Goal: Task Accomplishment & Management: Manage account settings

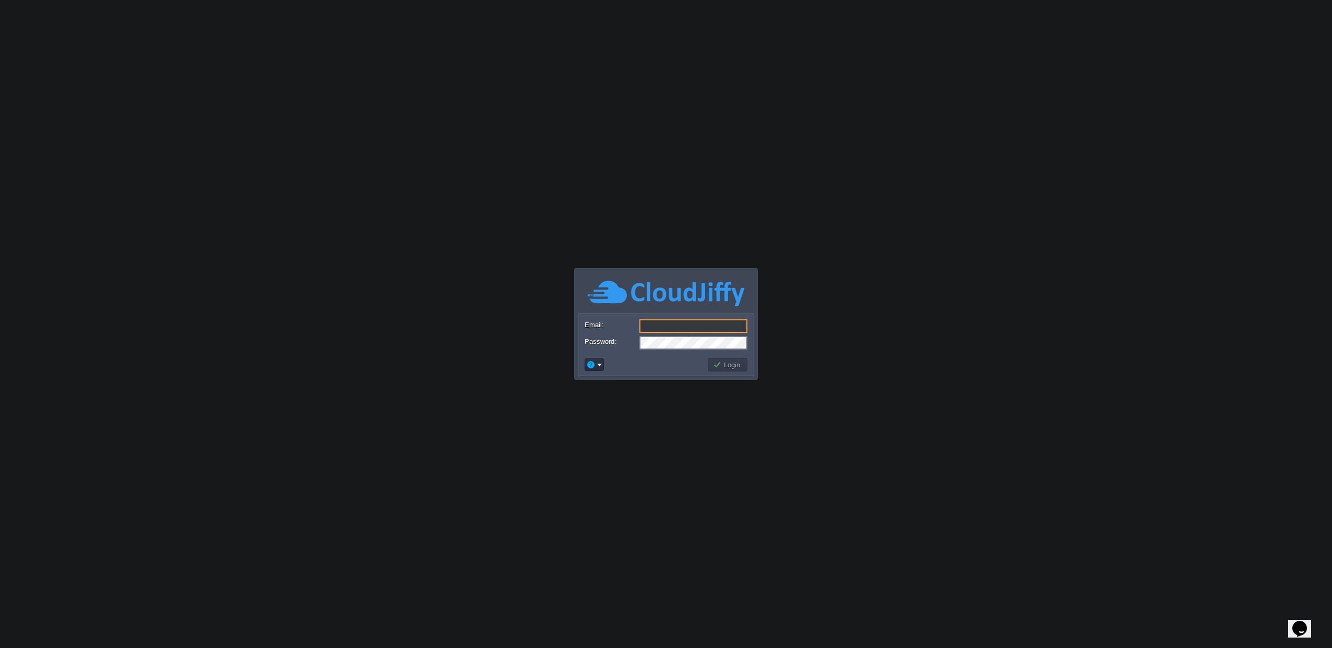
type input "[EMAIL_ADDRESS][DOMAIN_NAME]"
click at [720, 369] on button "Login" at bounding box center [728, 364] width 30 height 9
click at [721, 366] on button "Login" at bounding box center [728, 364] width 30 height 9
click at [724, 364] on button "Login" at bounding box center [728, 364] width 30 height 9
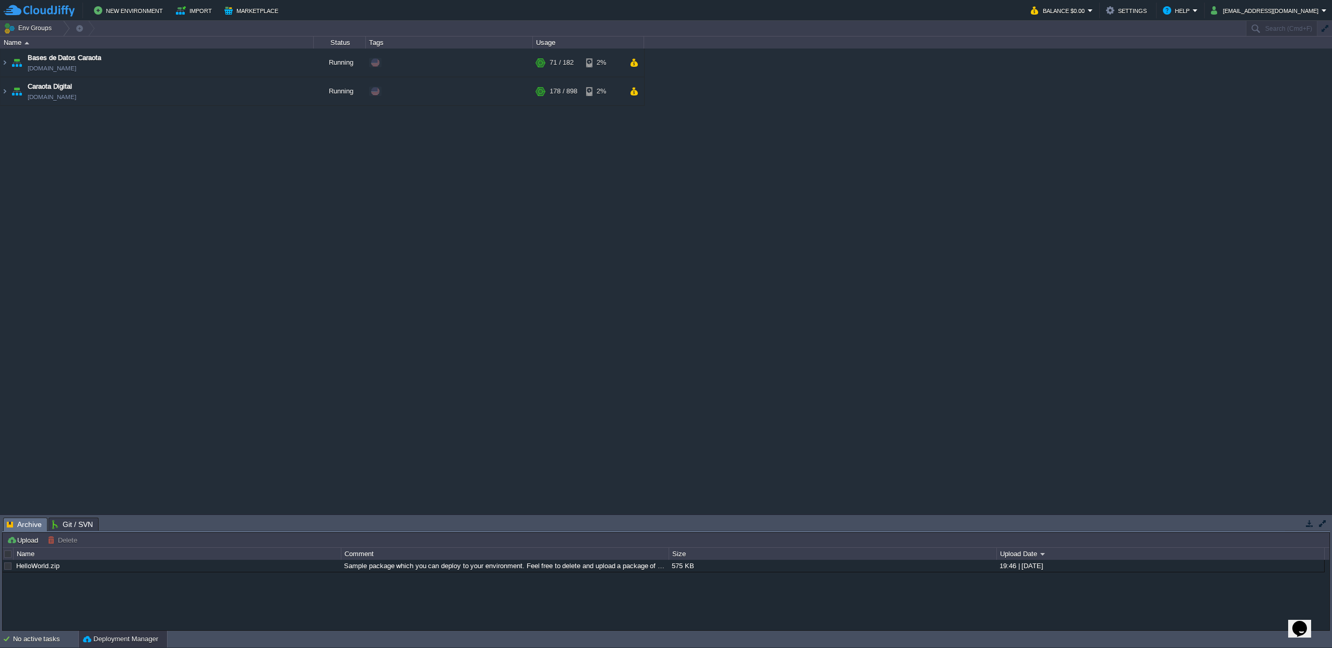
click at [3, 63] on img at bounding box center [5, 63] width 8 height 28
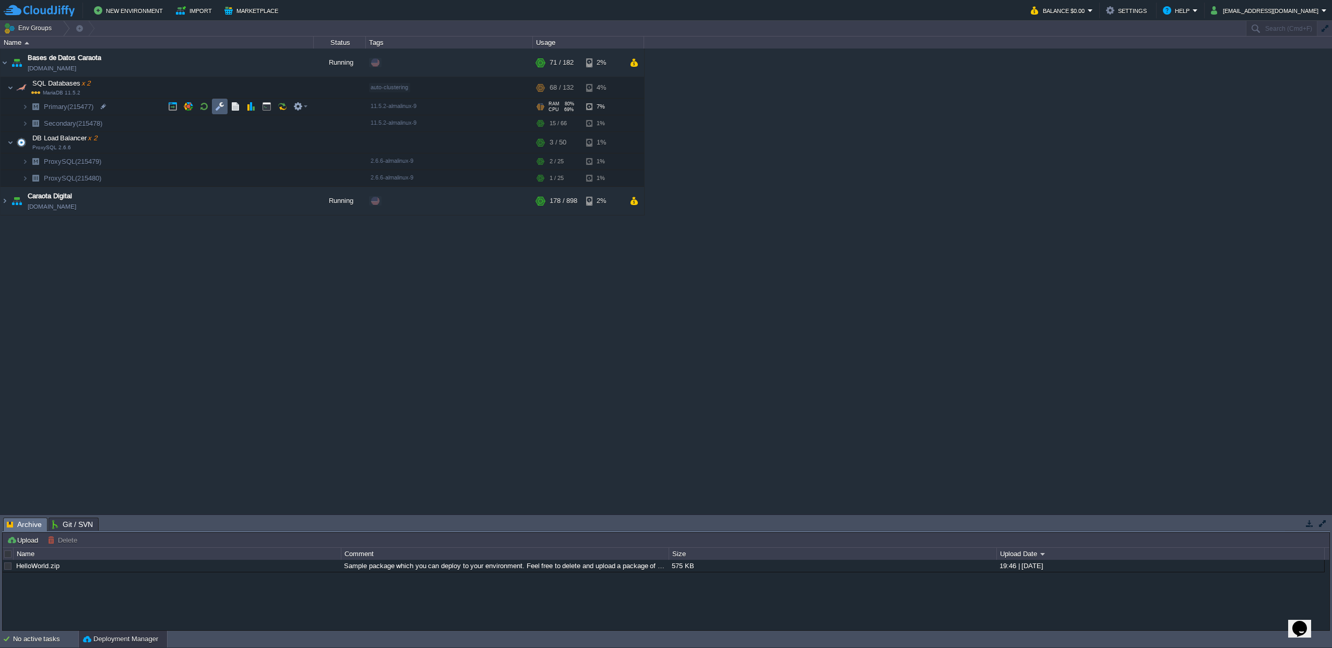
click at [225, 108] on td at bounding box center [220, 107] width 16 height 16
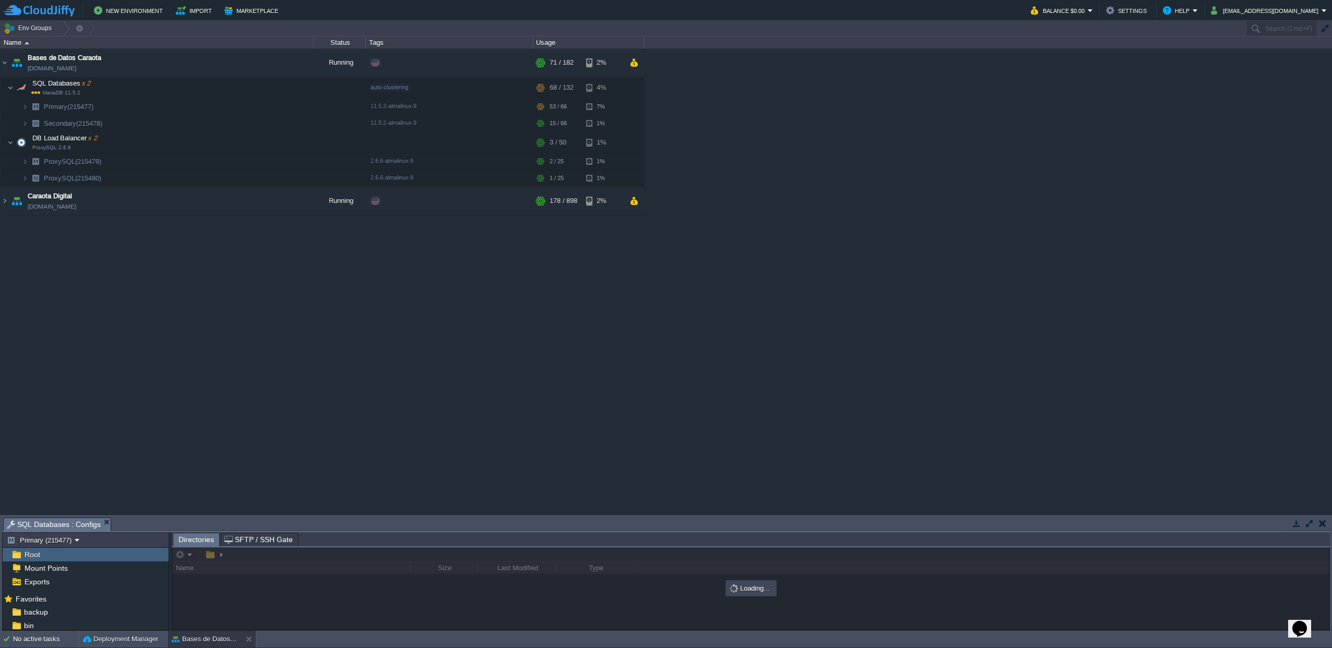
click at [1309, 522] on button "button" at bounding box center [1309, 523] width 9 height 9
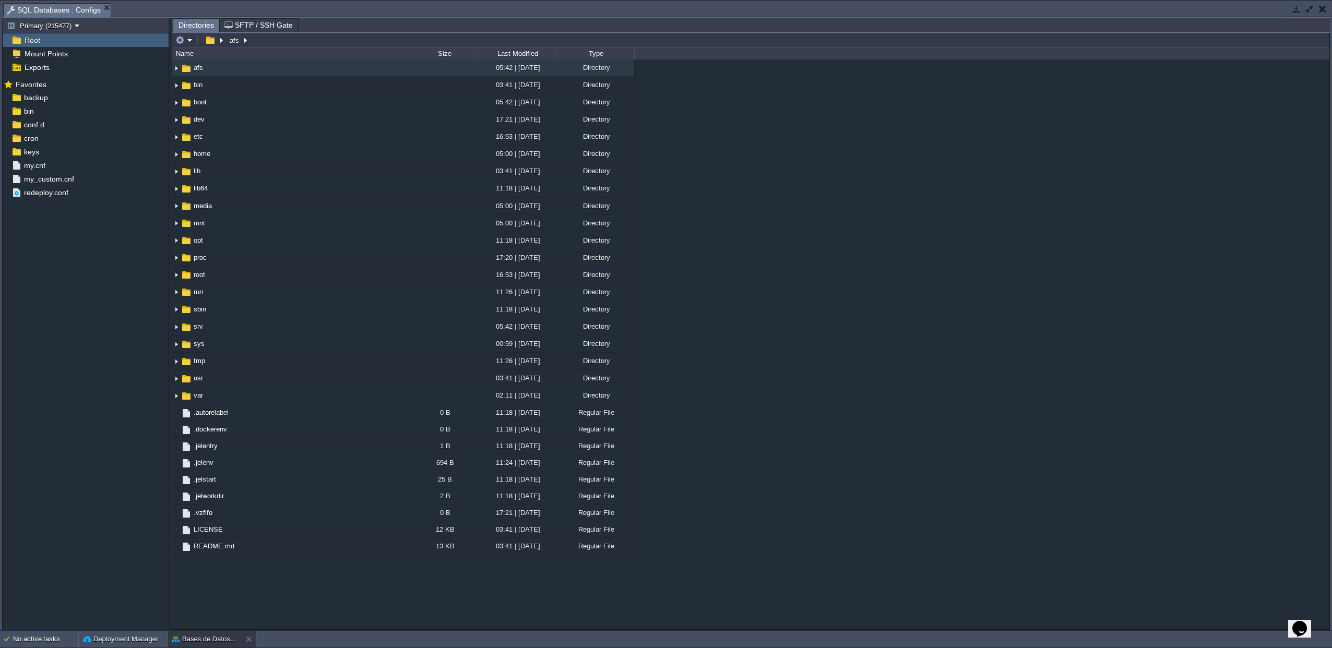
click at [1319, 9] on button "button" at bounding box center [1322, 8] width 7 height 9
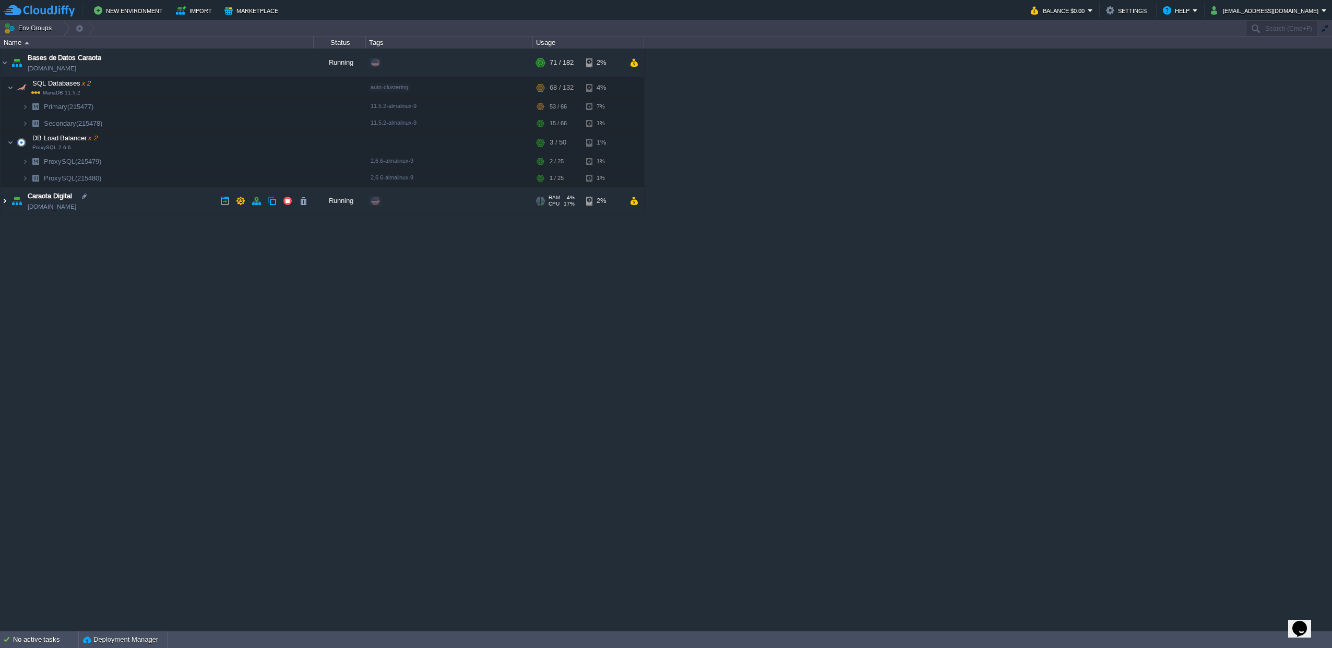
click at [4, 205] on img at bounding box center [5, 201] width 8 height 28
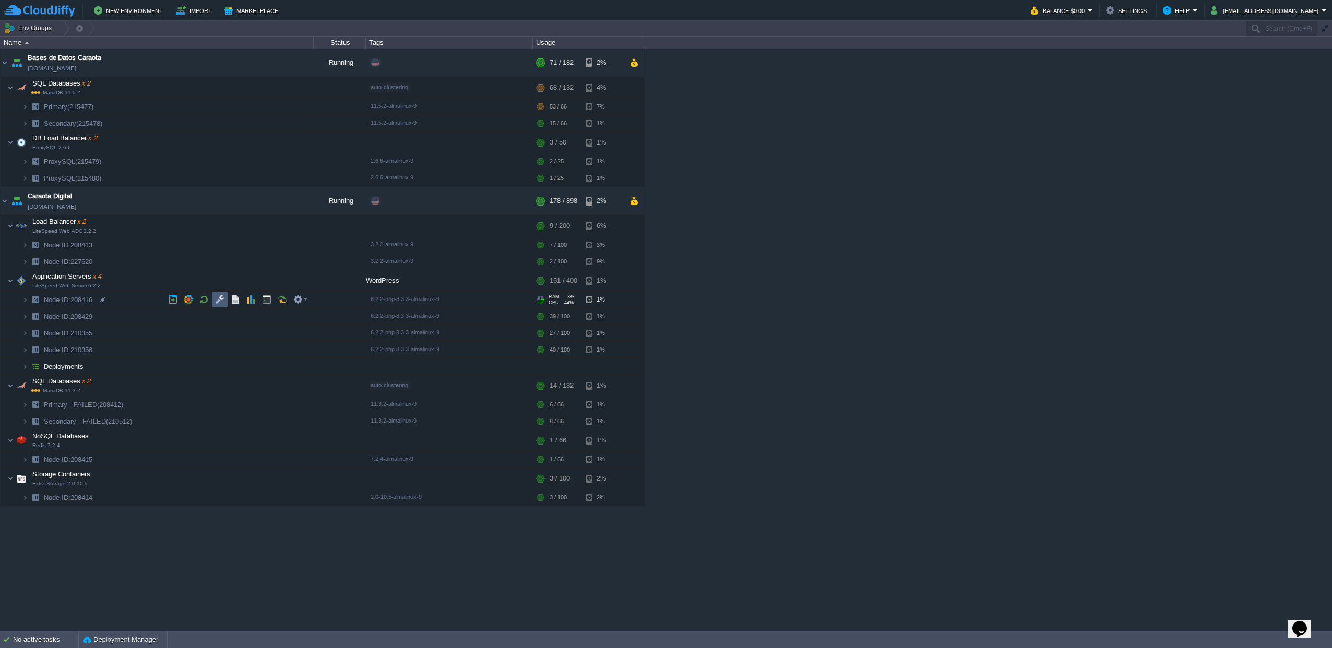
click at [224, 299] on td at bounding box center [220, 300] width 16 height 16
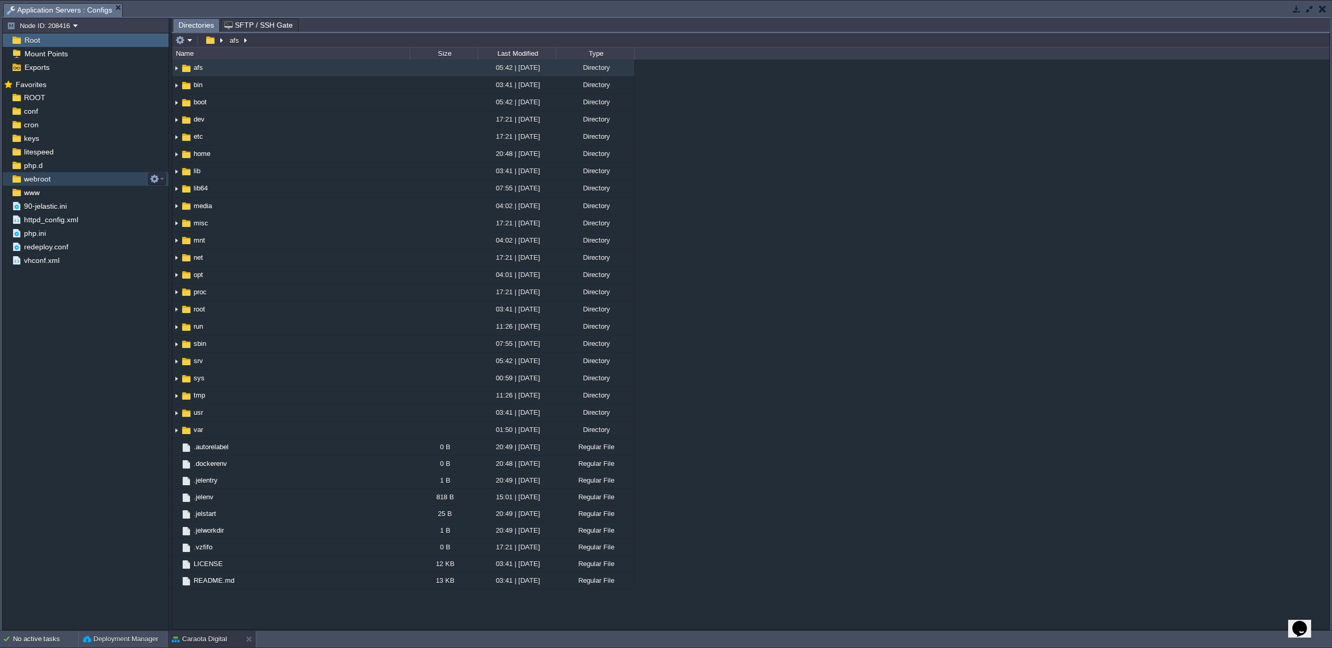
click at [59, 181] on div "webroot" at bounding box center [86, 179] width 166 height 14
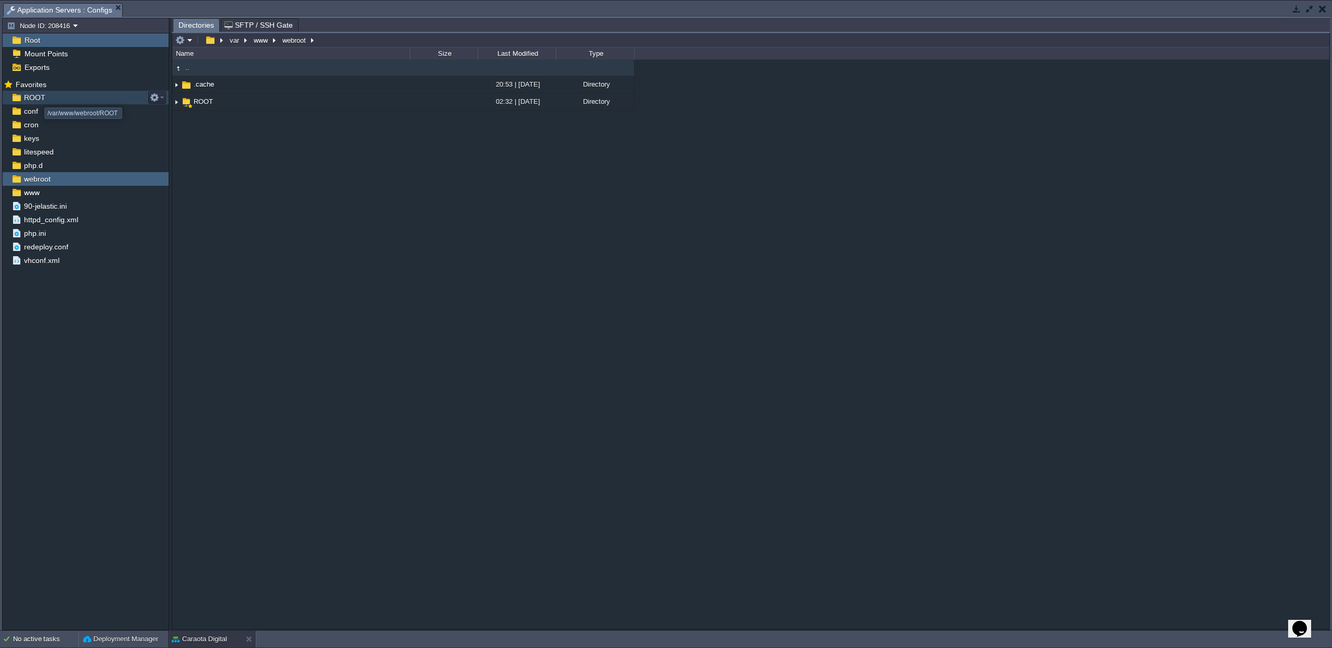
click at [37, 98] on span "ROOT" at bounding box center [34, 97] width 25 height 9
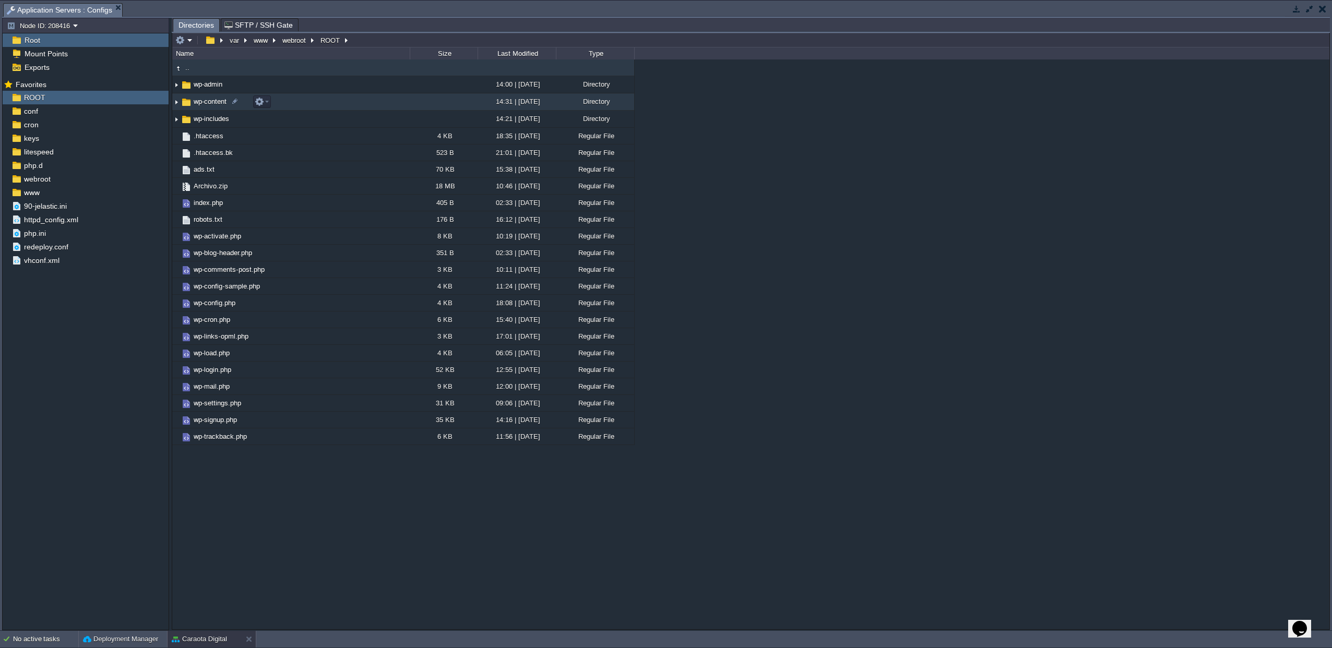
click at [207, 103] on span "wp-content" at bounding box center [210, 101] width 36 height 9
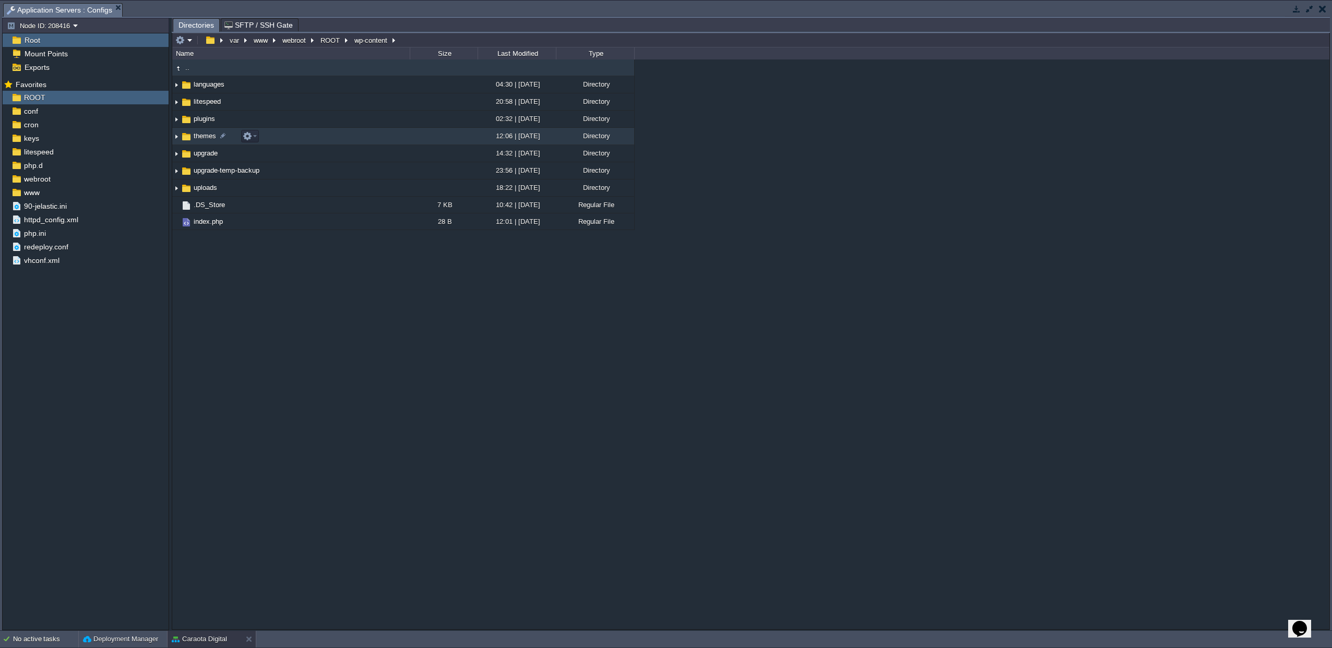
click at [193, 138] on span "themes" at bounding box center [205, 136] width 26 height 9
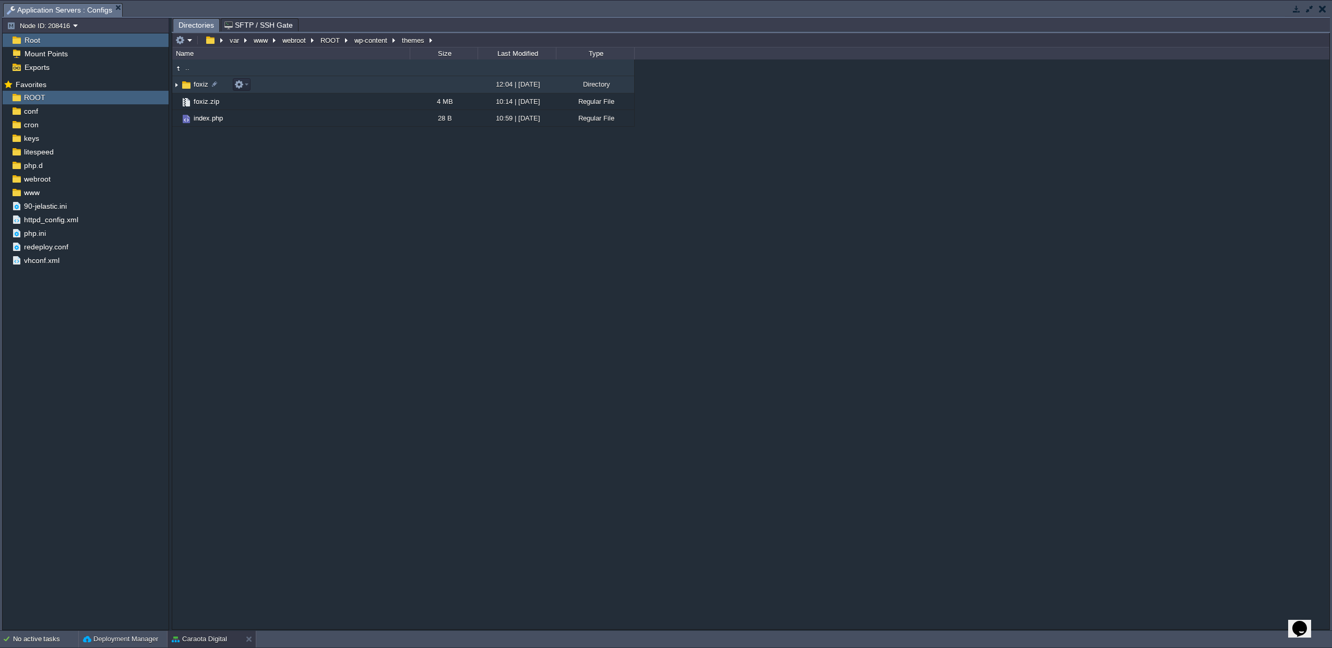
click at [190, 83] on img at bounding box center [186, 84] width 11 height 11
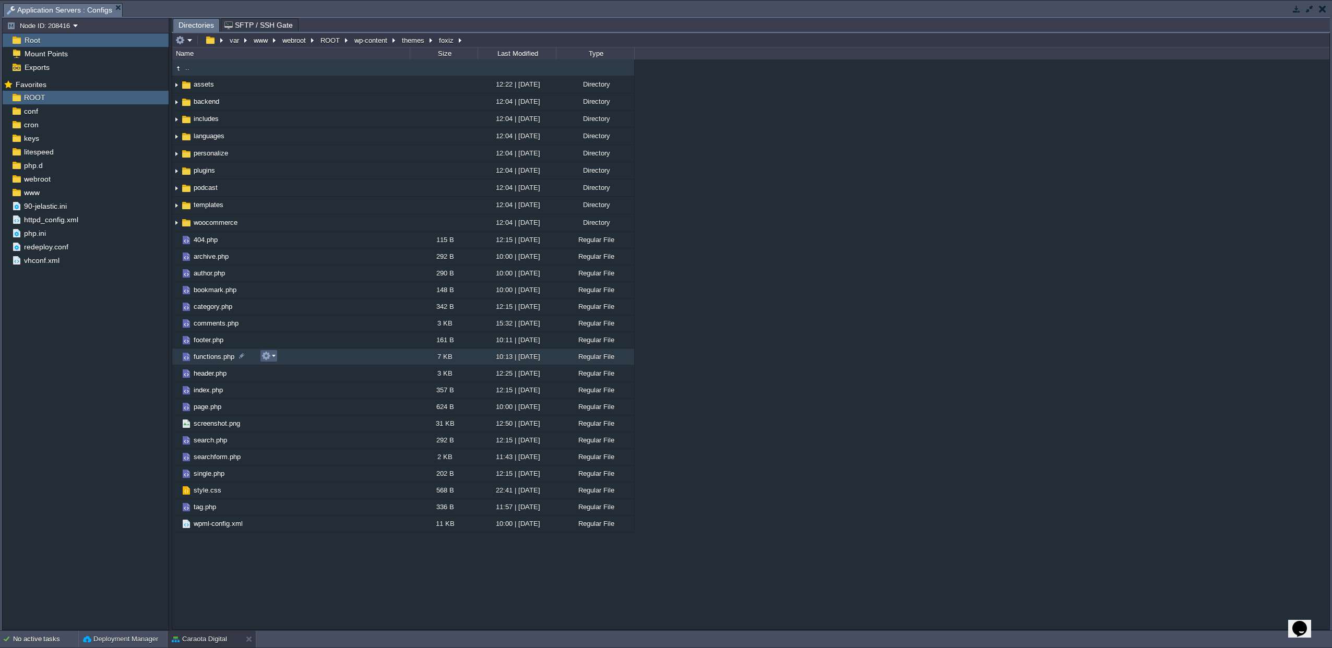
click at [263, 357] on button "button" at bounding box center [265, 355] width 9 height 9
click at [298, 372] on link "Open" at bounding box center [299, 371] width 75 height 11
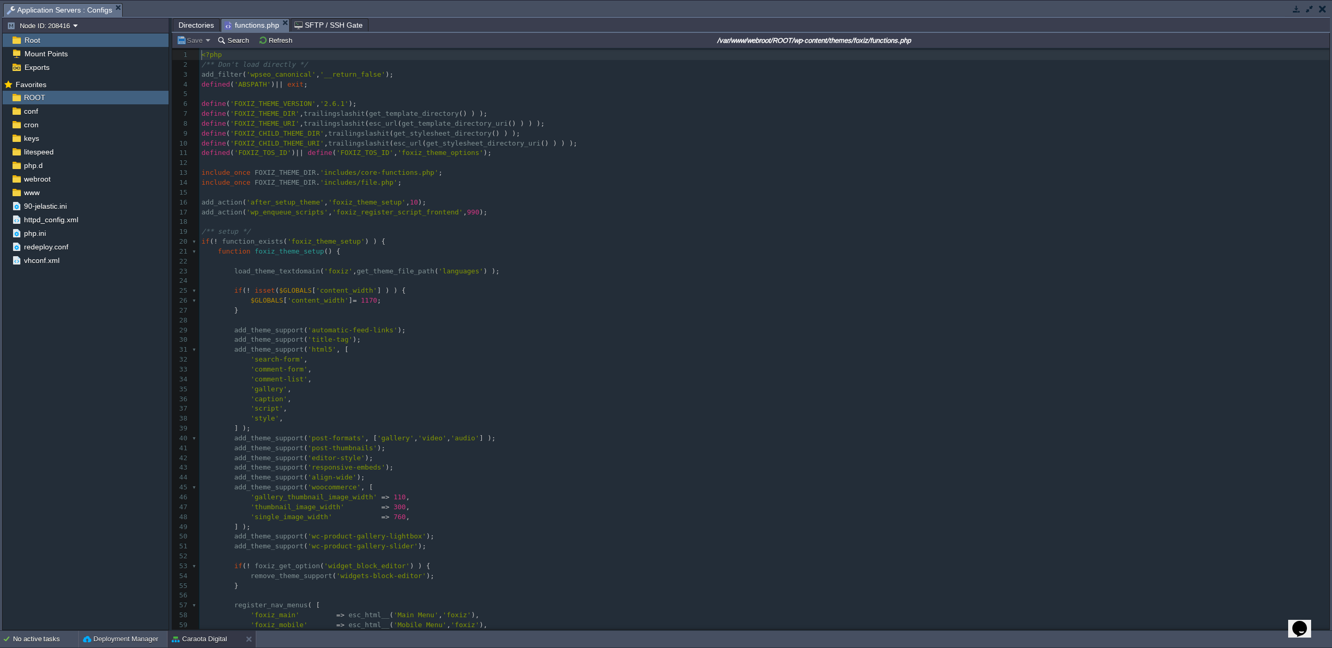
scroll to position [4, 0]
type textarea "/** Don't load directly */ add_filter( 'wpseo_canonical', '__return_false' );"
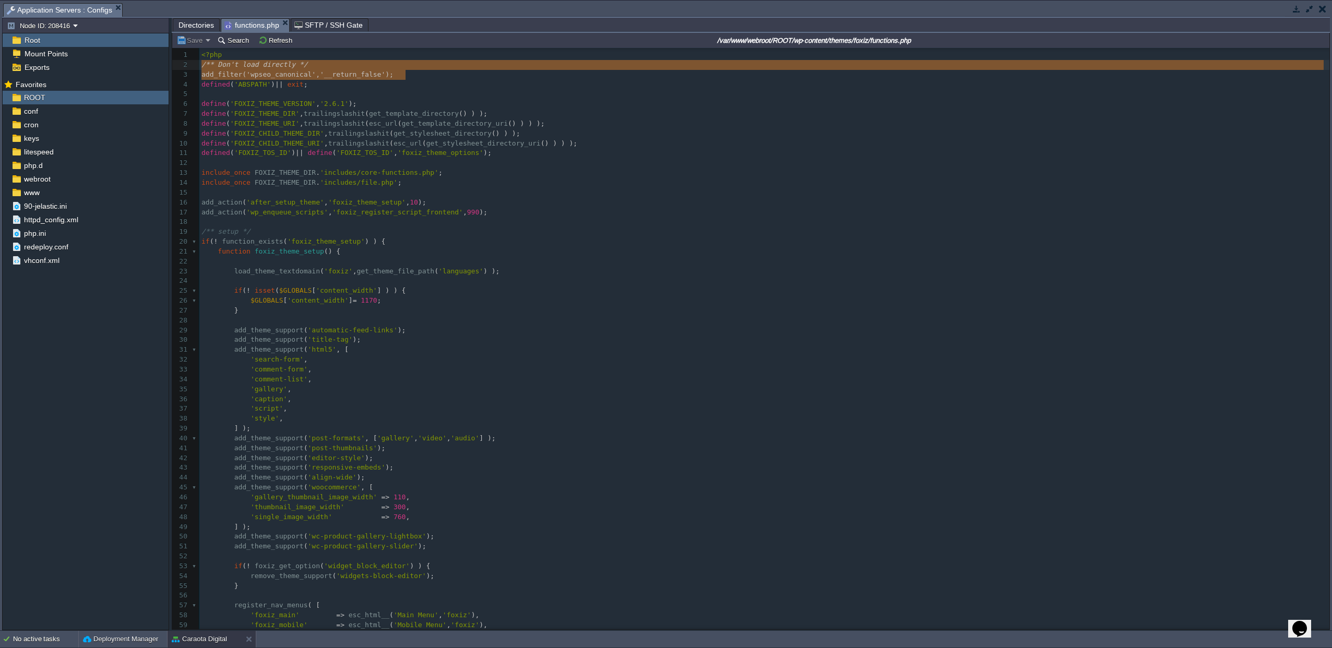
drag, startPoint x: 412, startPoint y: 74, endPoint x: 193, endPoint y: 70, distance: 219.2
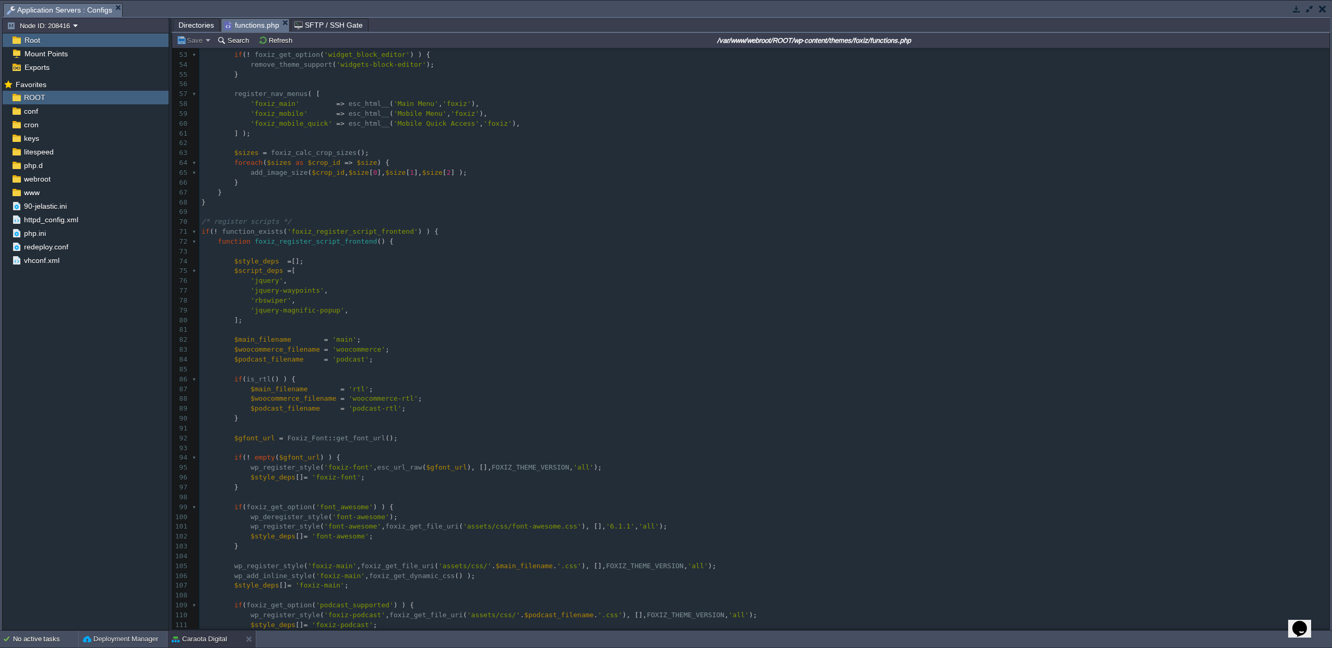
scroll to position [0, 0]
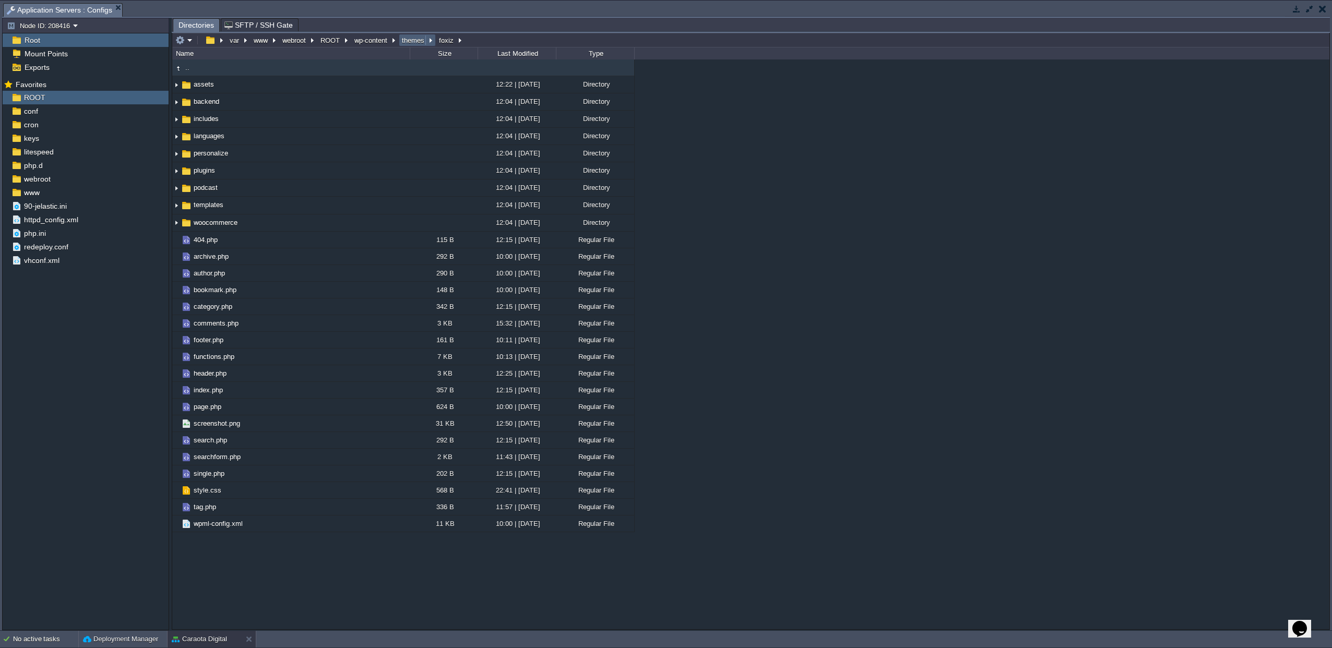
click at [409, 43] on button "themes" at bounding box center [413, 39] width 27 height 9
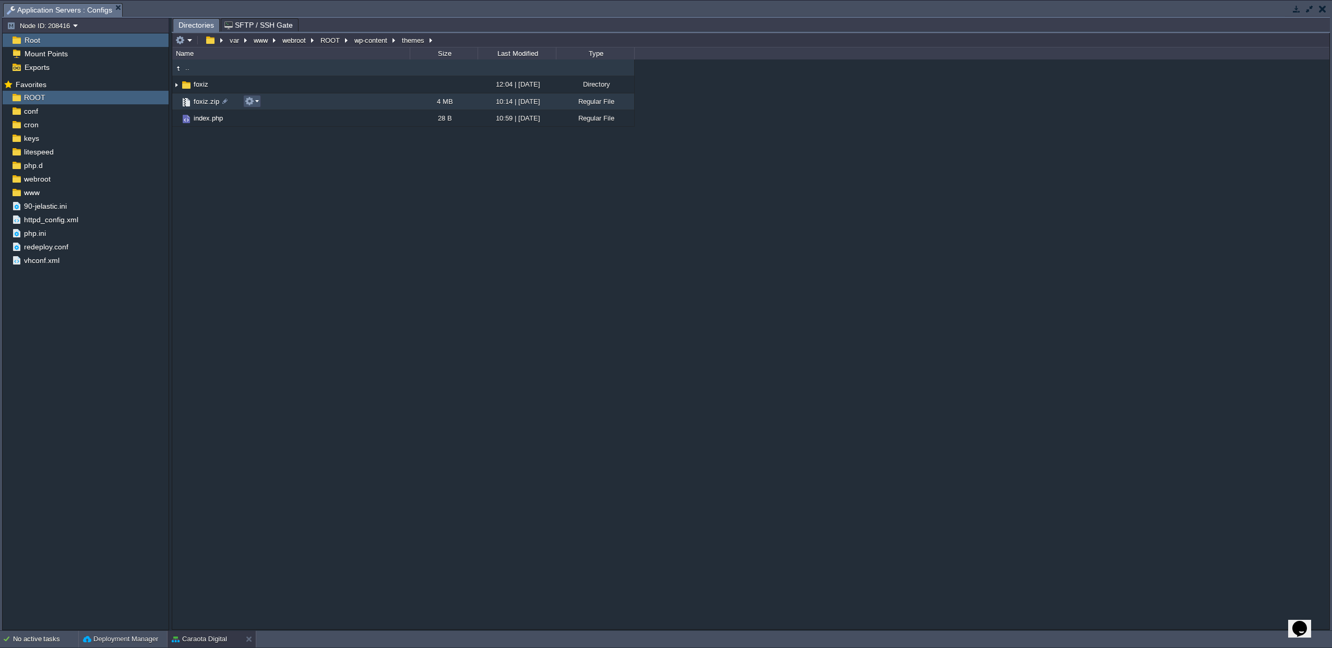
click at [254, 101] on button "button" at bounding box center [249, 101] width 9 height 9
click at [280, 190] on link "Delete" at bounding box center [282, 187] width 75 height 11
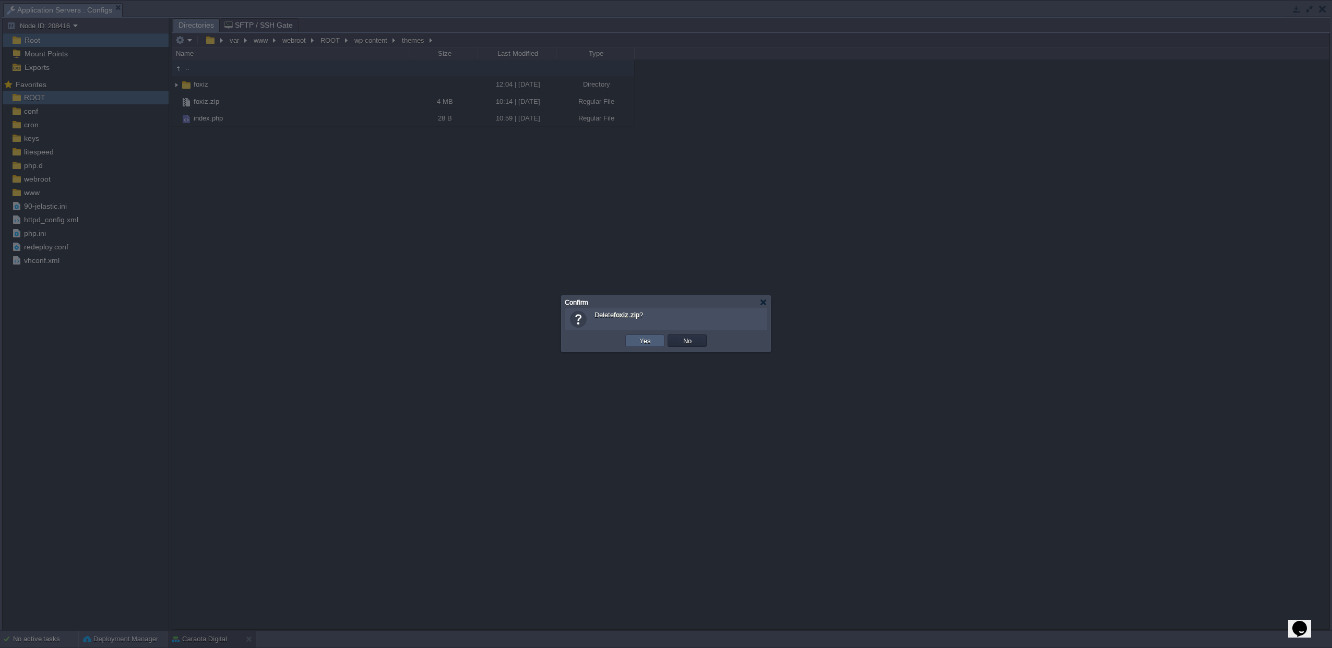
click at [648, 340] on button "Yes" at bounding box center [645, 340] width 18 height 9
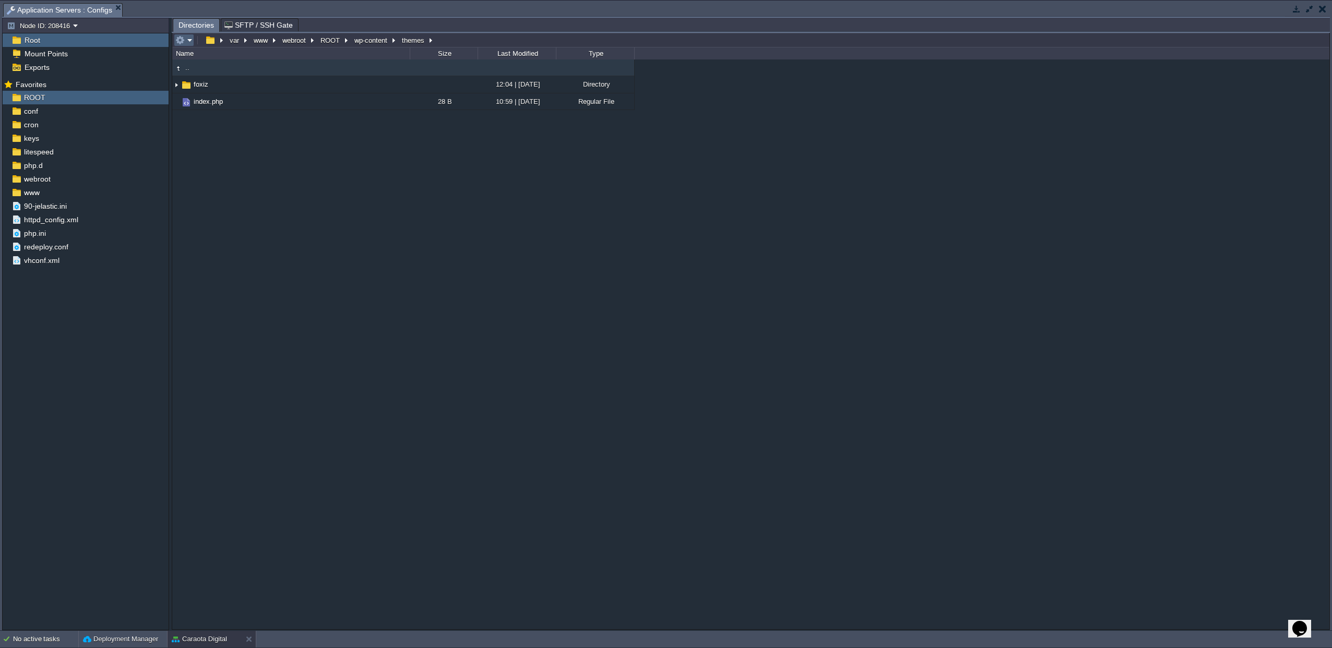
click at [188, 42] on em at bounding box center [183, 39] width 17 height 9
click at [196, 111] on span "Upload" at bounding box center [200, 109] width 21 height 8
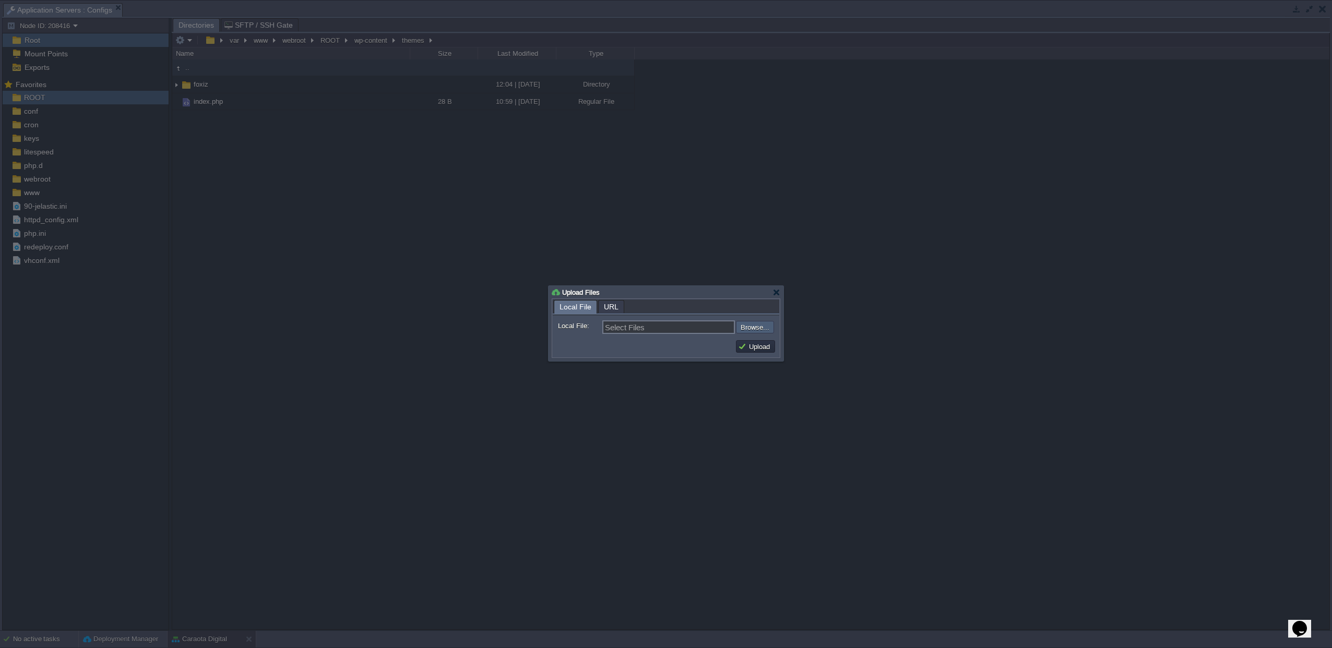
click at [747, 331] on input "file" at bounding box center [708, 327] width 132 height 13
type input "C:\fakepath\foxis.zip"
type input "foxis.zip"
click at [743, 338] on div "Upload" at bounding box center [666, 346] width 226 height 21
click at [743, 345] on button "Upload" at bounding box center [755, 346] width 35 height 9
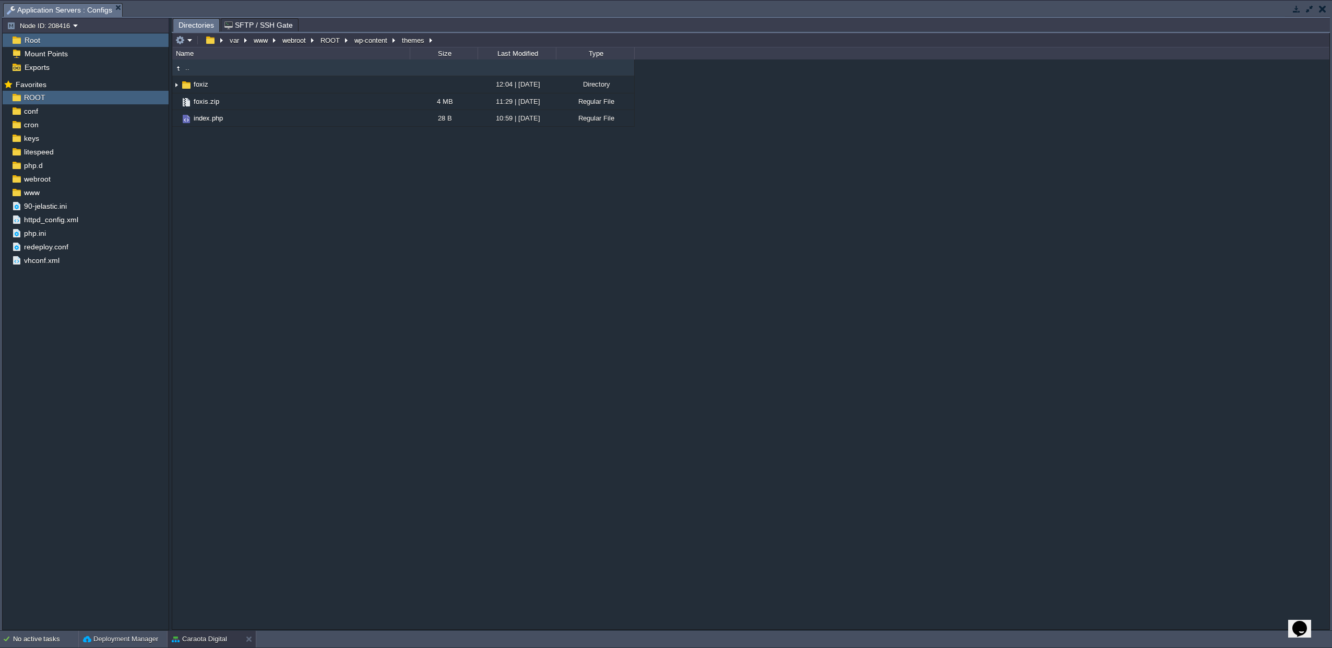
click at [1297, 8] on button "button" at bounding box center [1296, 8] width 9 height 9
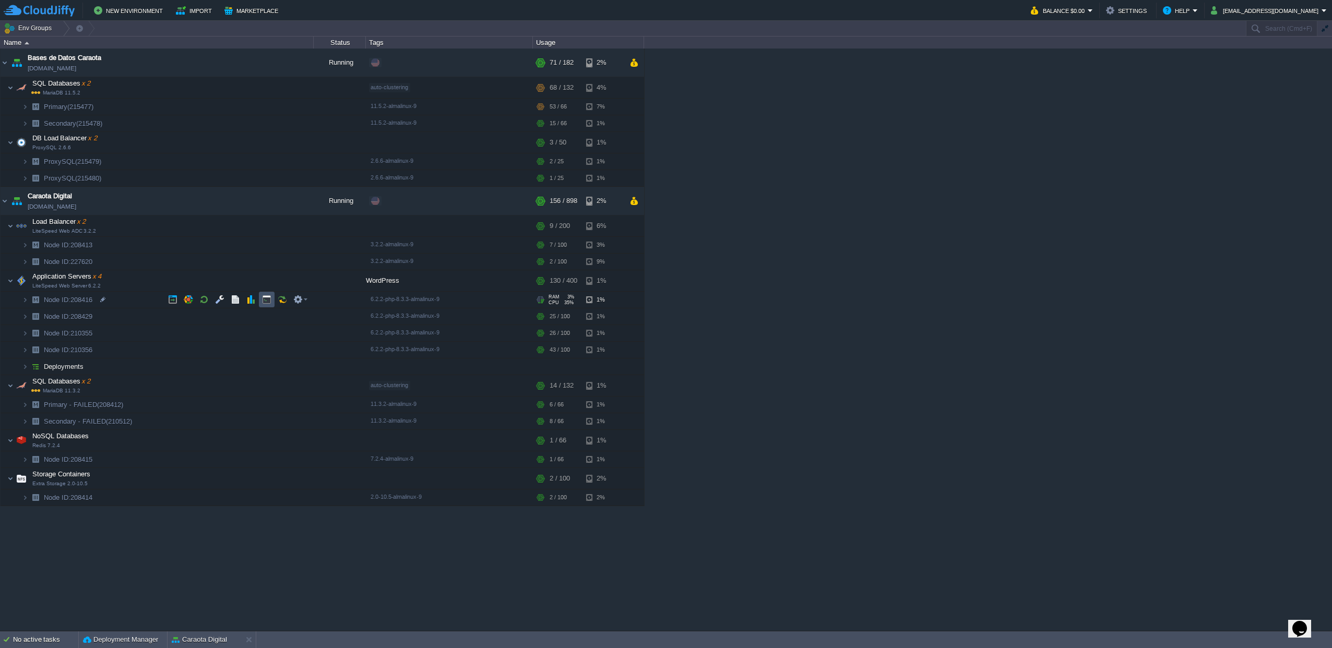
click at [265, 299] on button "button" at bounding box center [266, 299] width 9 height 9
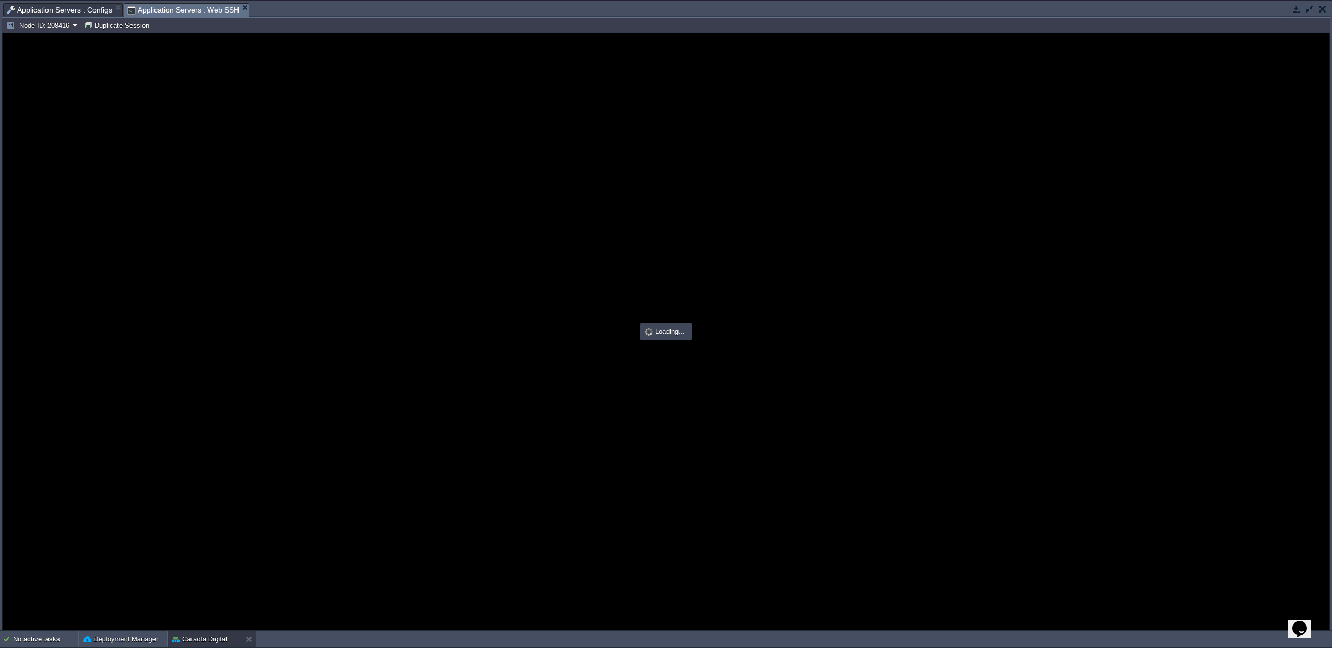
type input "#000000"
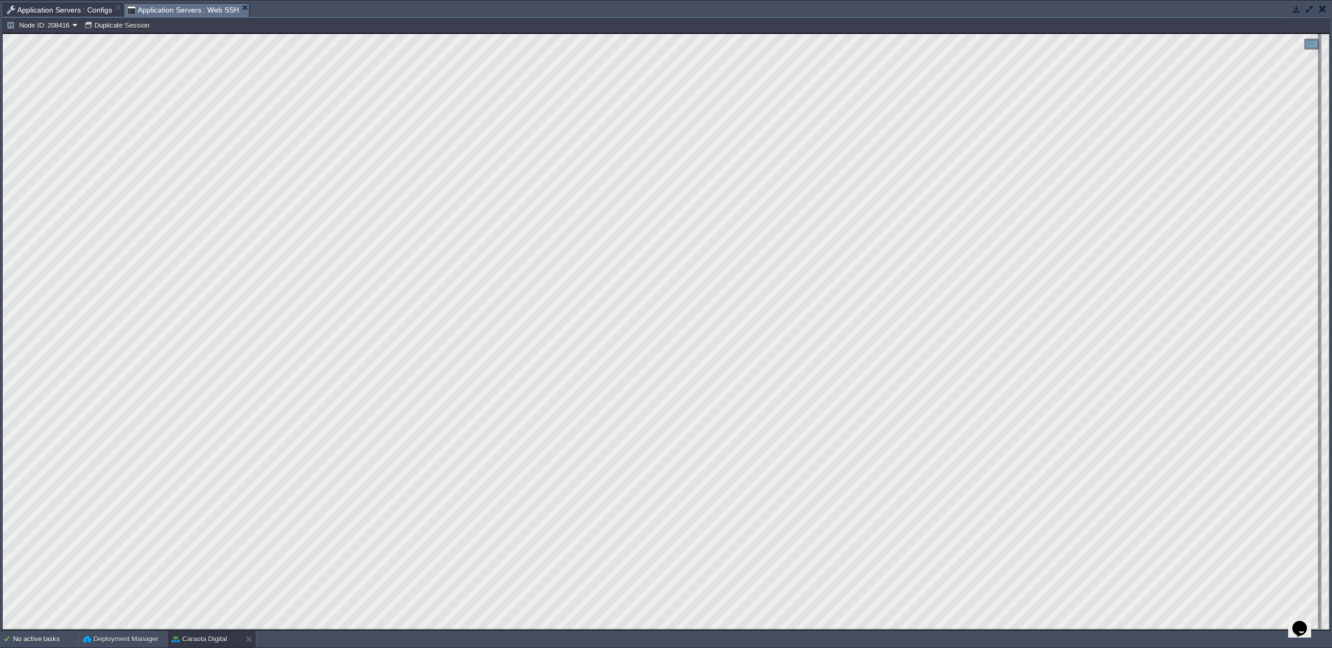
click at [91, 10] on span "Application Servers : Configs" at bounding box center [59, 10] width 105 height 13
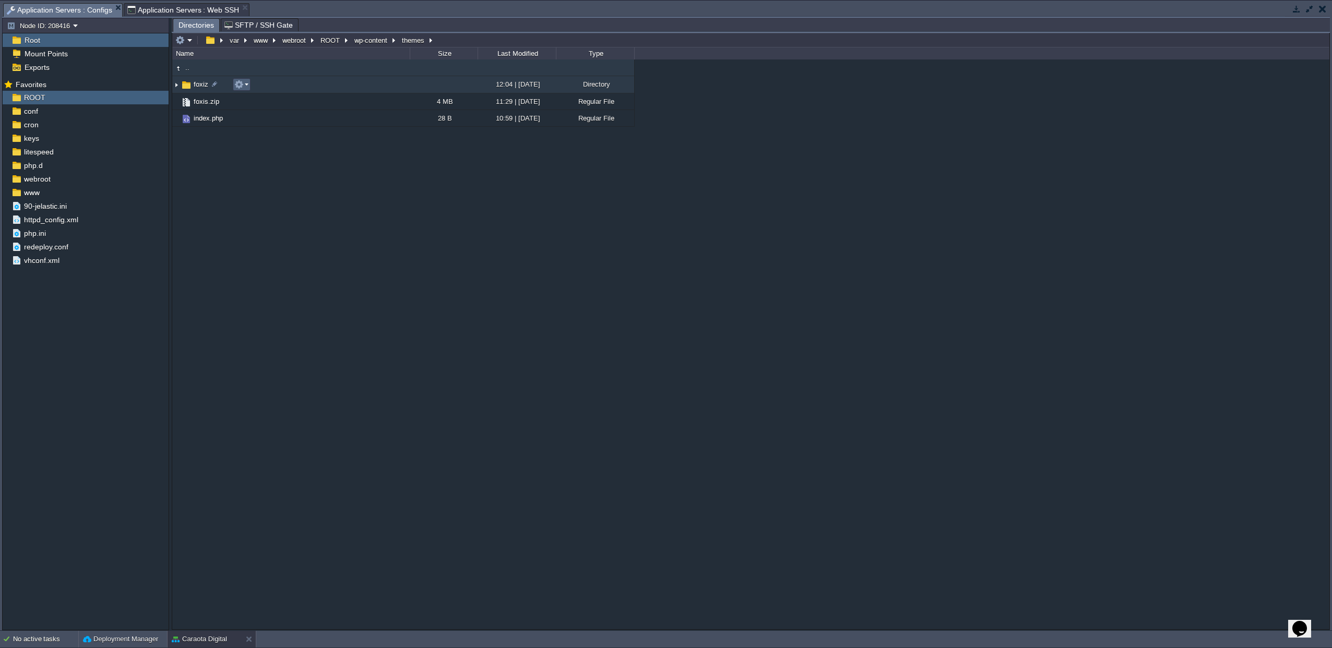
click at [246, 86] on em at bounding box center [241, 84] width 14 height 9
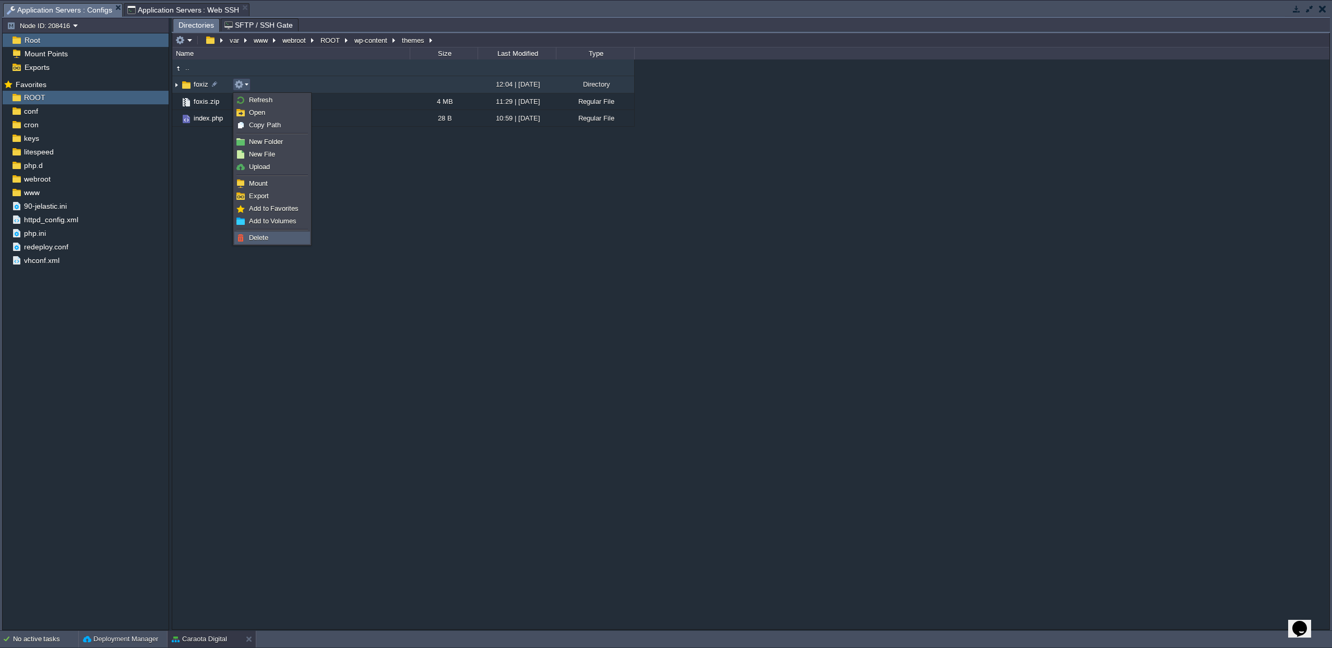
click at [259, 238] on span "Delete" at bounding box center [258, 238] width 19 height 8
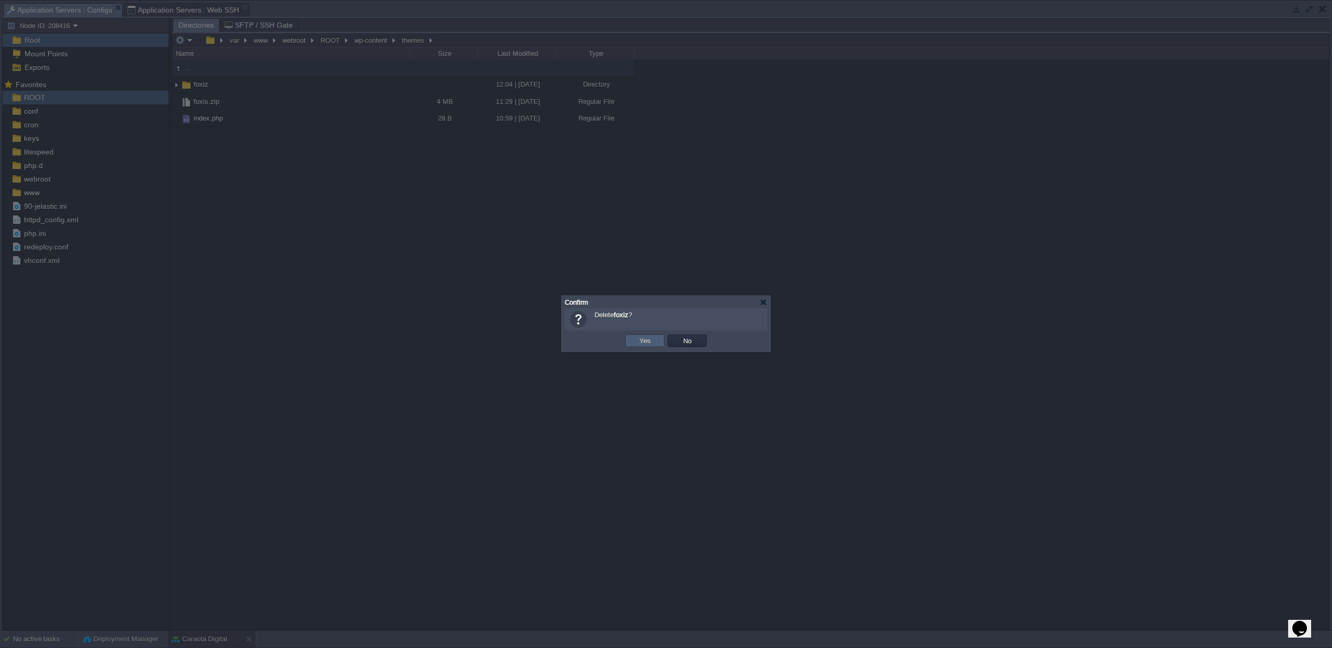
click at [638, 339] on button "Yes" at bounding box center [645, 340] width 18 height 9
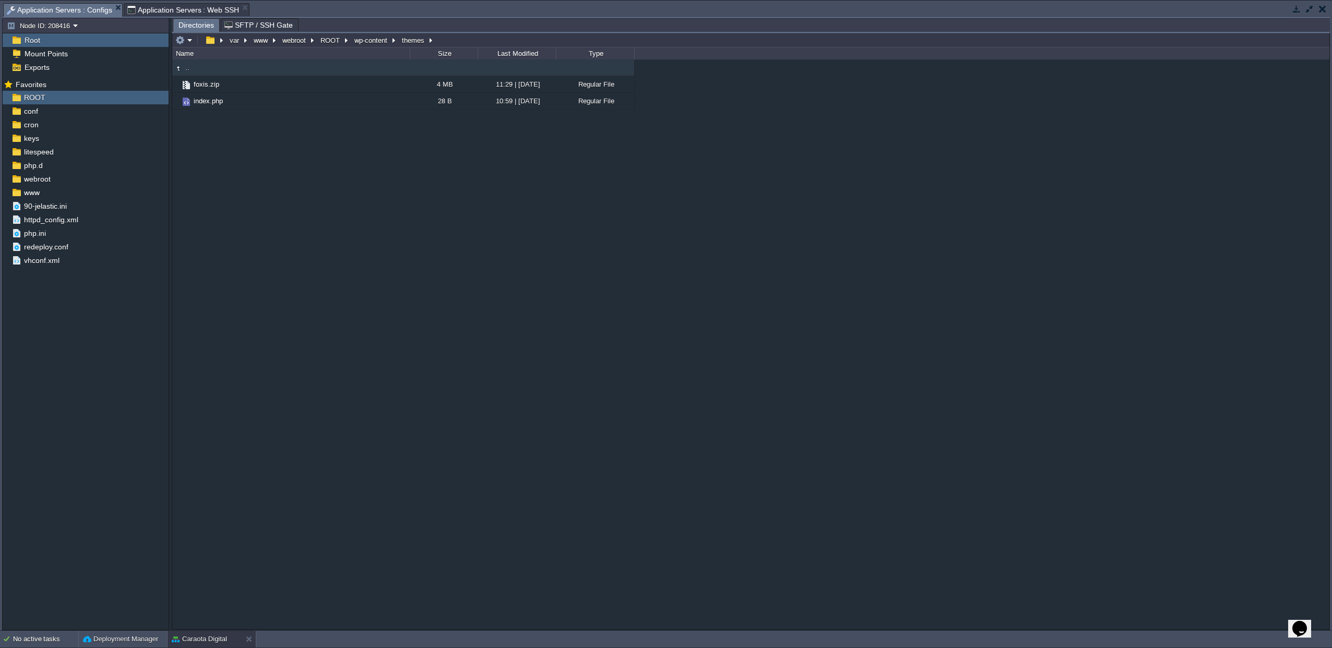
click at [162, 4] on span "Application Servers : Web SSH" at bounding box center [183, 10] width 112 height 13
click at [83, 14] on span "Application Servers : Configs" at bounding box center [59, 10] width 105 height 13
click at [188, 42] on em at bounding box center [183, 39] width 17 height 9
click at [194, 54] on span "Refresh" at bounding box center [201, 55] width 23 height 8
click at [180, 85] on img at bounding box center [176, 85] width 8 height 16
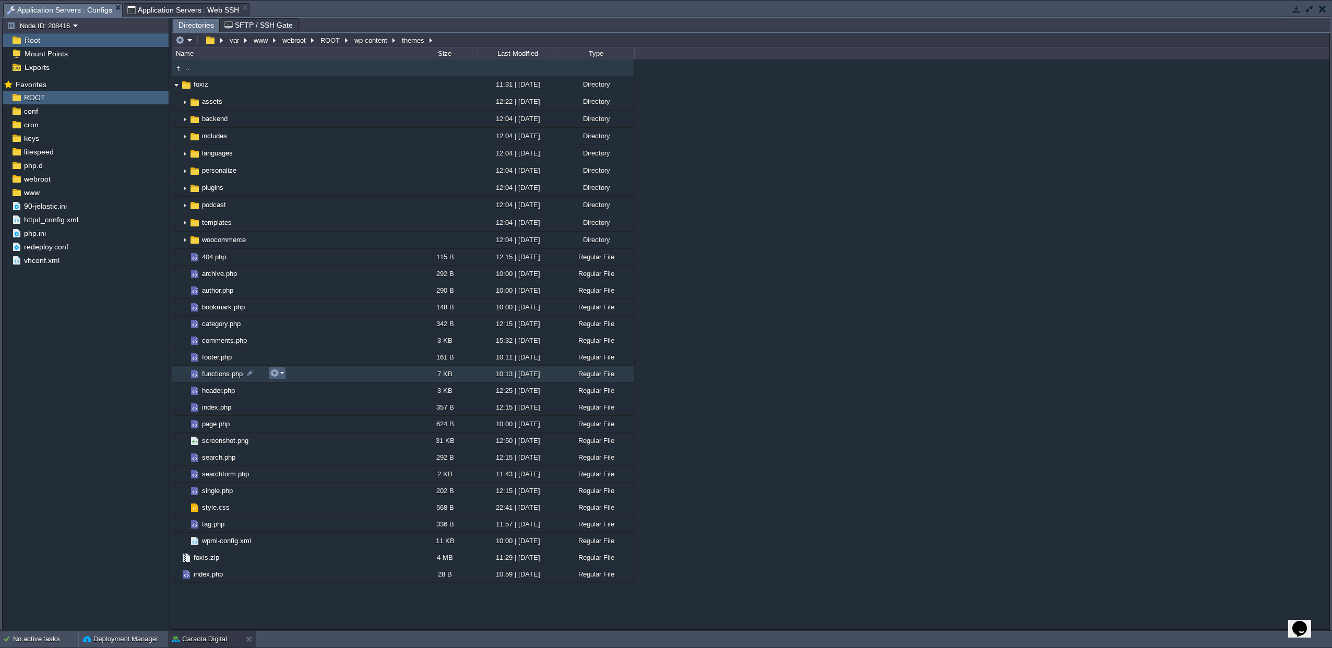
click at [272, 374] on button "button" at bounding box center [274, 372] width 9 height 9
click at [315, 392] on link "Open" at bounding box center [307, 388] width 75 height 11
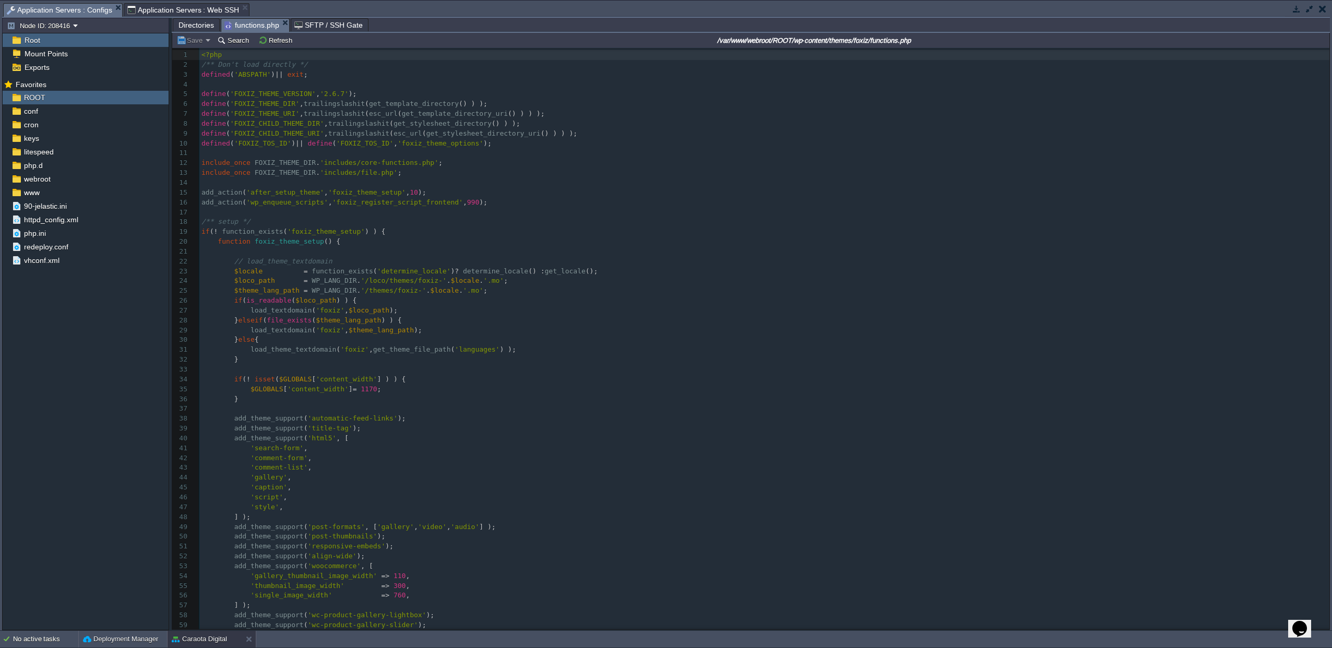
scroll to position [4, 0]
click at [312, 65] on pre "/** Don't load directly */" at bounding box center [764, 65] width 1130 height 10
click at [195, 41] on button "Save" at bounding box center [190, 39] width 29 height 9
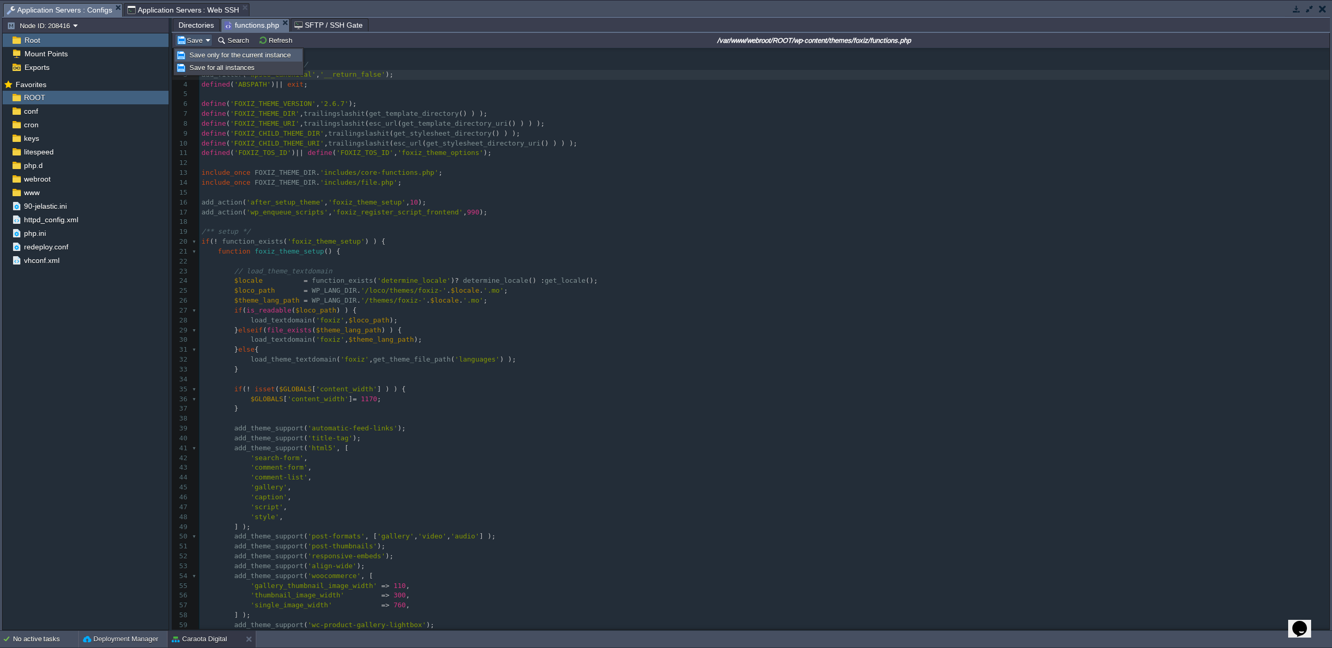
click at [200, 53] on span "Save only for the current instance" at bounding box center [239, 55] width 101 height 8
click at [185, 26] on span "Directories" at bounding box center [195, 25] width 35 height 13
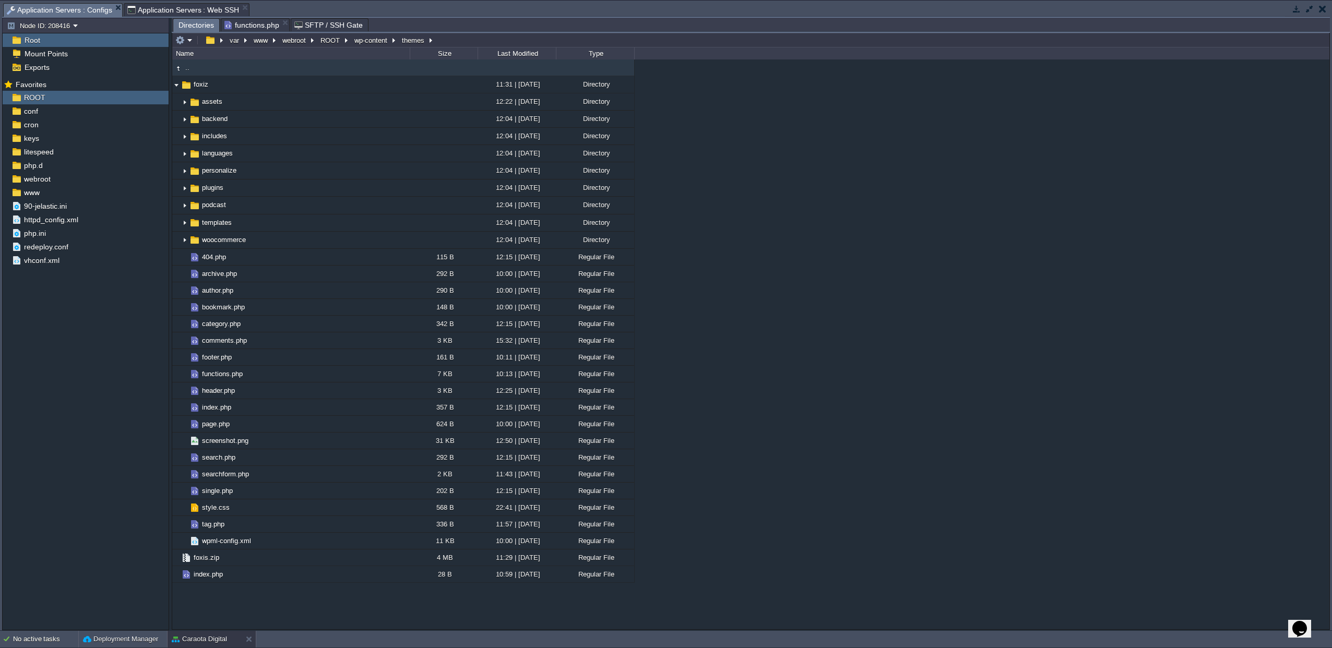
click at [194, 7] on span "Application Servers : Web SSH" at bounding box center [183, 10] width 112 height 13
